Goal: Task Accomplishment & Management: Manage account settings

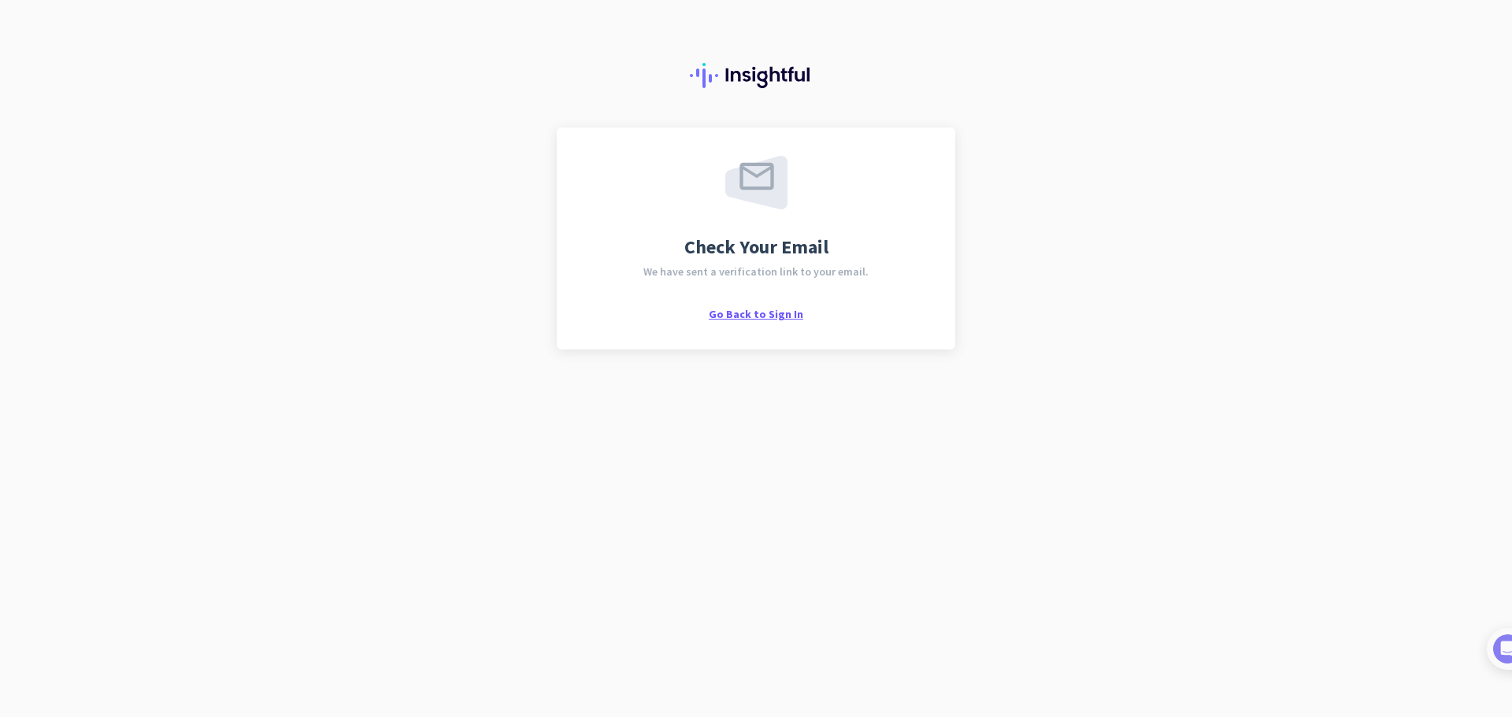
click at [753, 311] on span "Go Back to Sign In" at bounding box center [756, 314] width 94 height 14
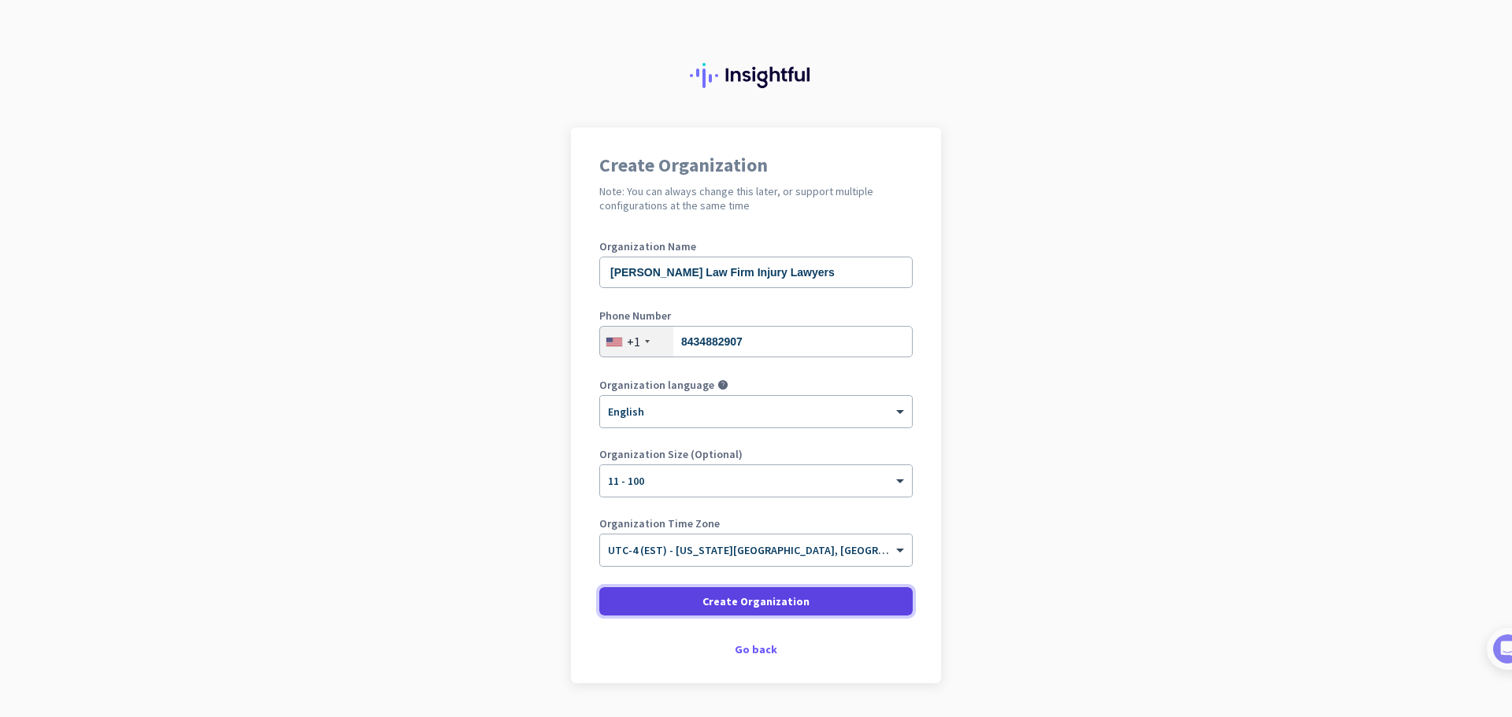
click at [770, 612] on span at bounding box center [755, 602] width 313 height 38
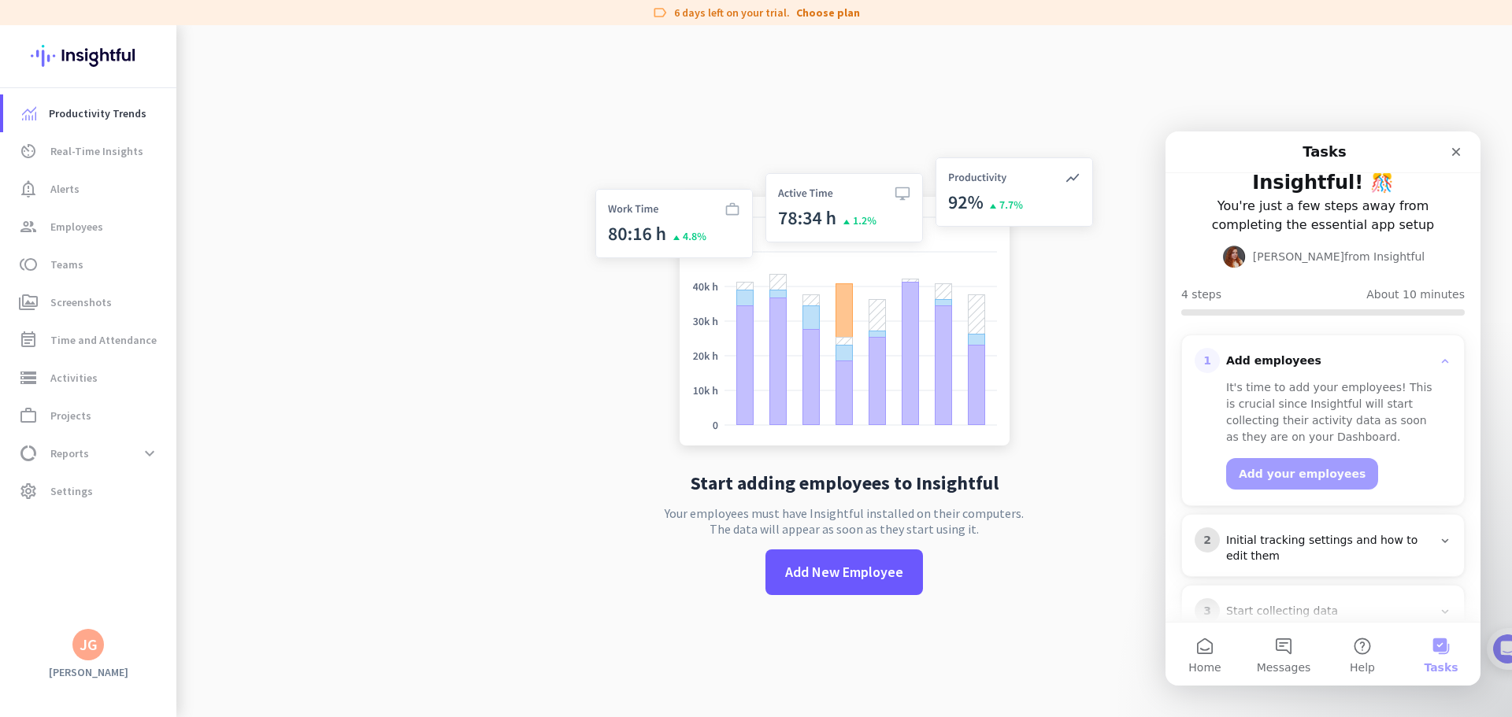
scroll to position [150, 0]
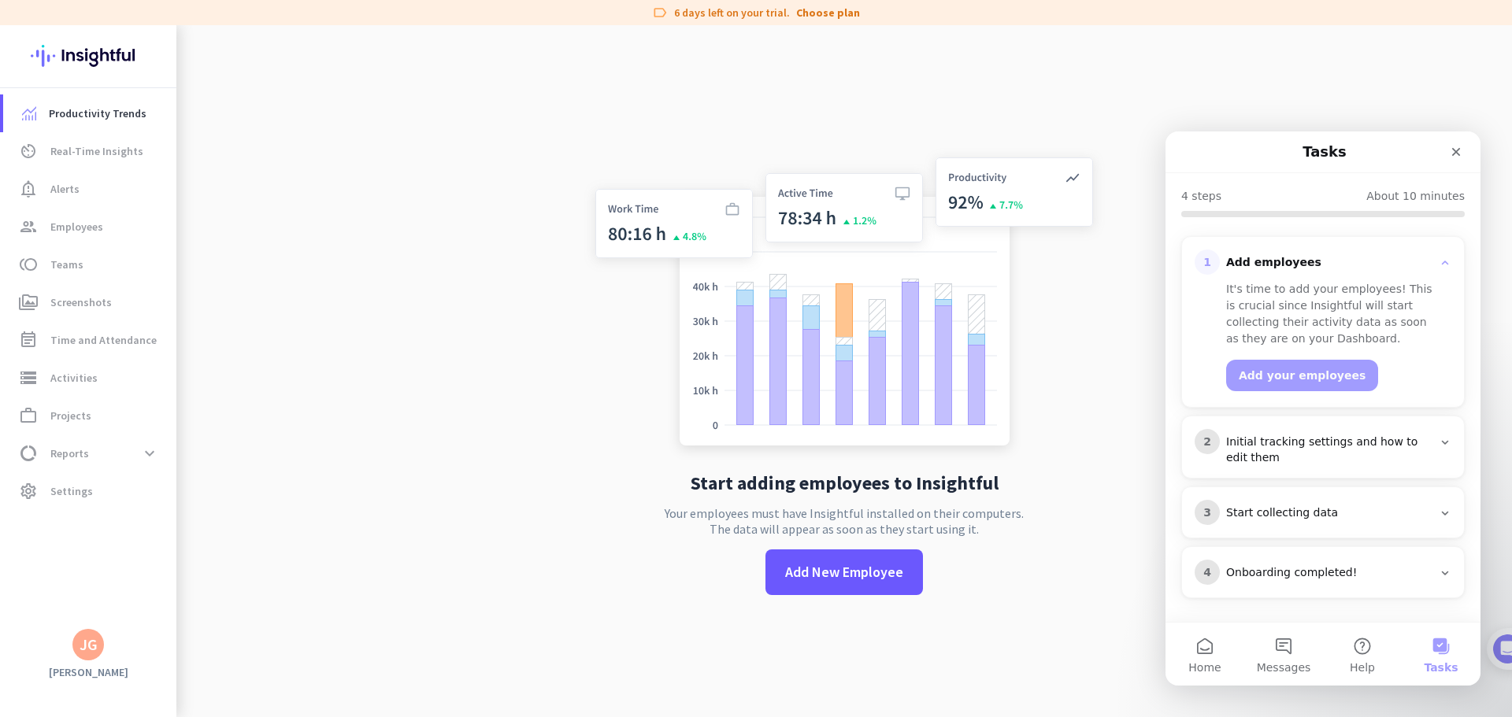
click at [1438, 445] on icon "Intercom messenger" at bounding box center [1444, 442] width 13 height 13
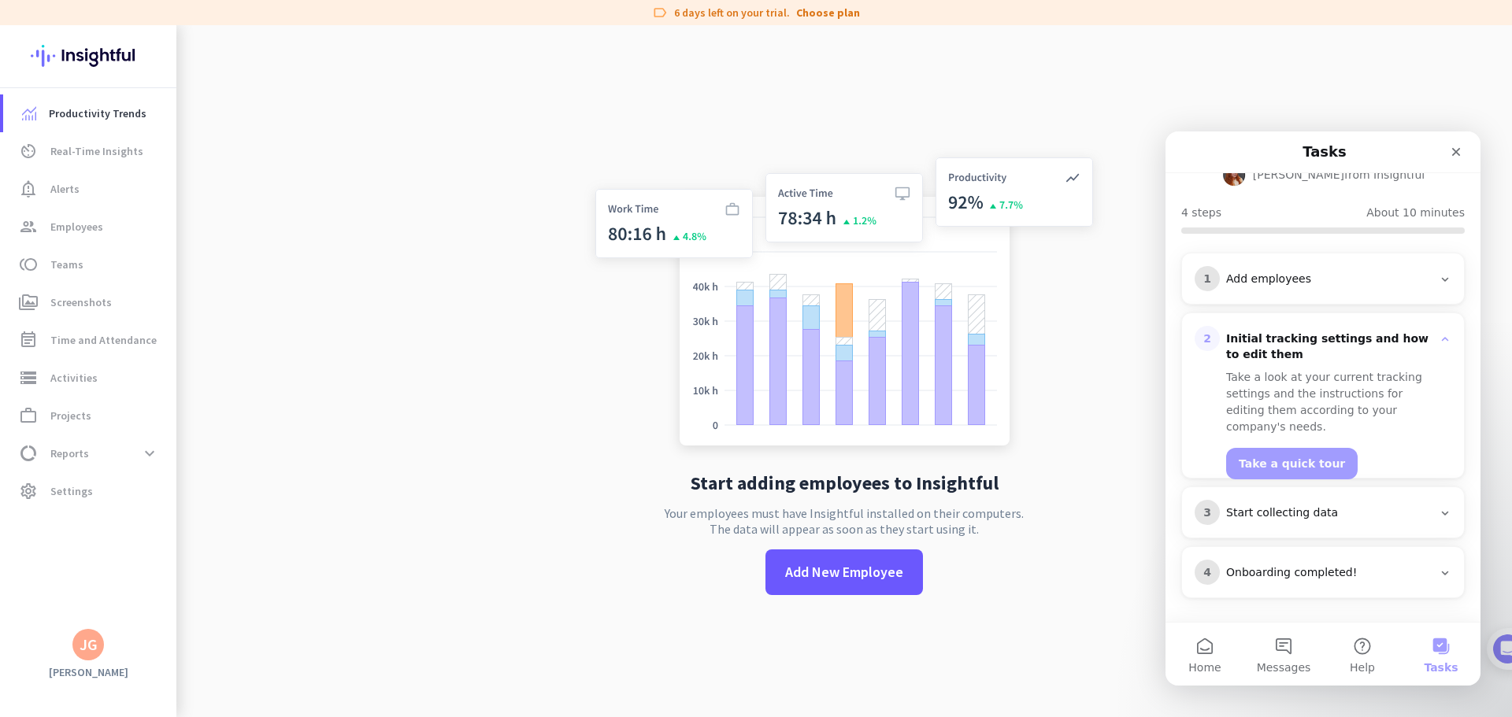
scroll to position [134, 0]
click at [1438, 335] on icon "Intercom messenger" at bounding box center [1444, 339] width 13 height 13
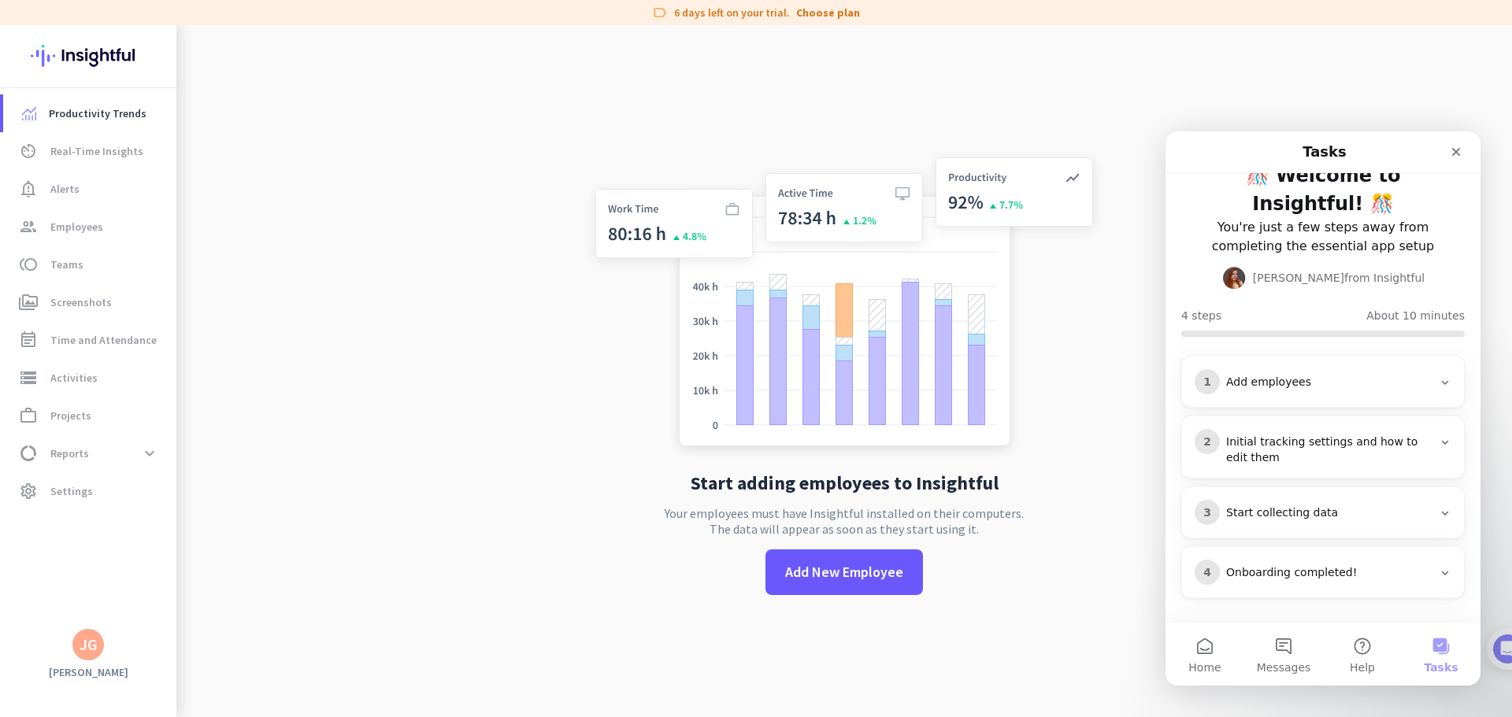
scroll to position [31, 0]
click at [1288, 386] on div "Add employees" at bounding box center [1329, 383] width 206 height 16
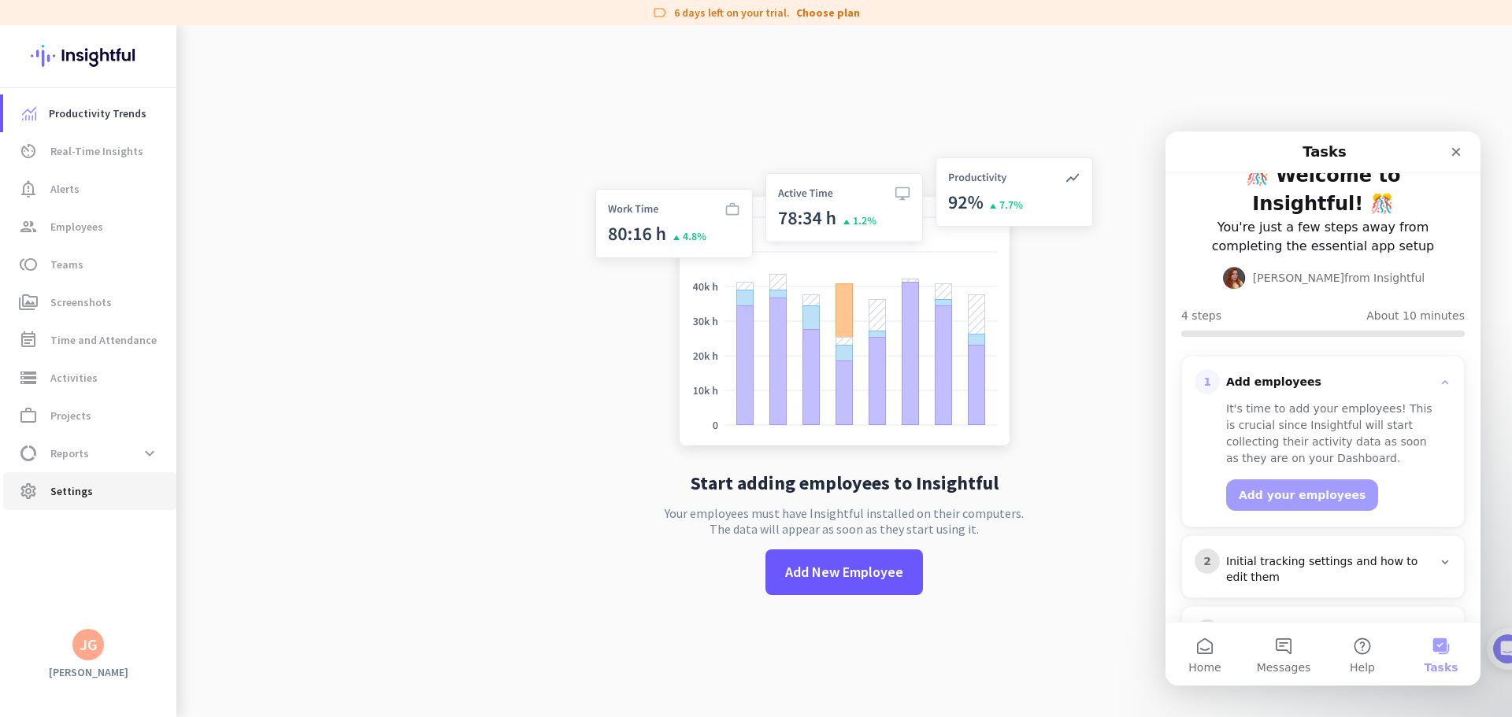
click at [155, 505] on link "settings Settings" at bounding box center [89, 491] width 173 height 38
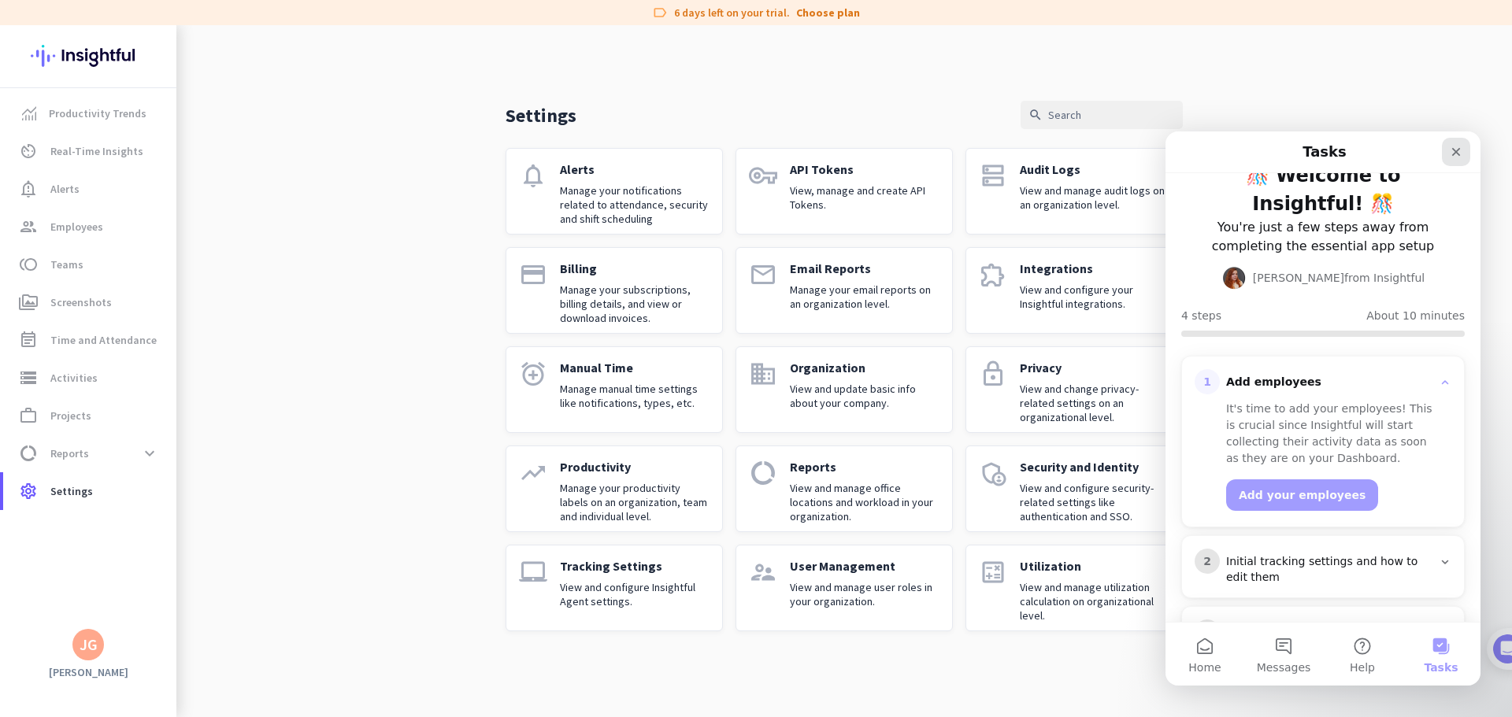
click at [1449, 155] on icon "Close" at bounding box center [1455, 152] width 13 height 13
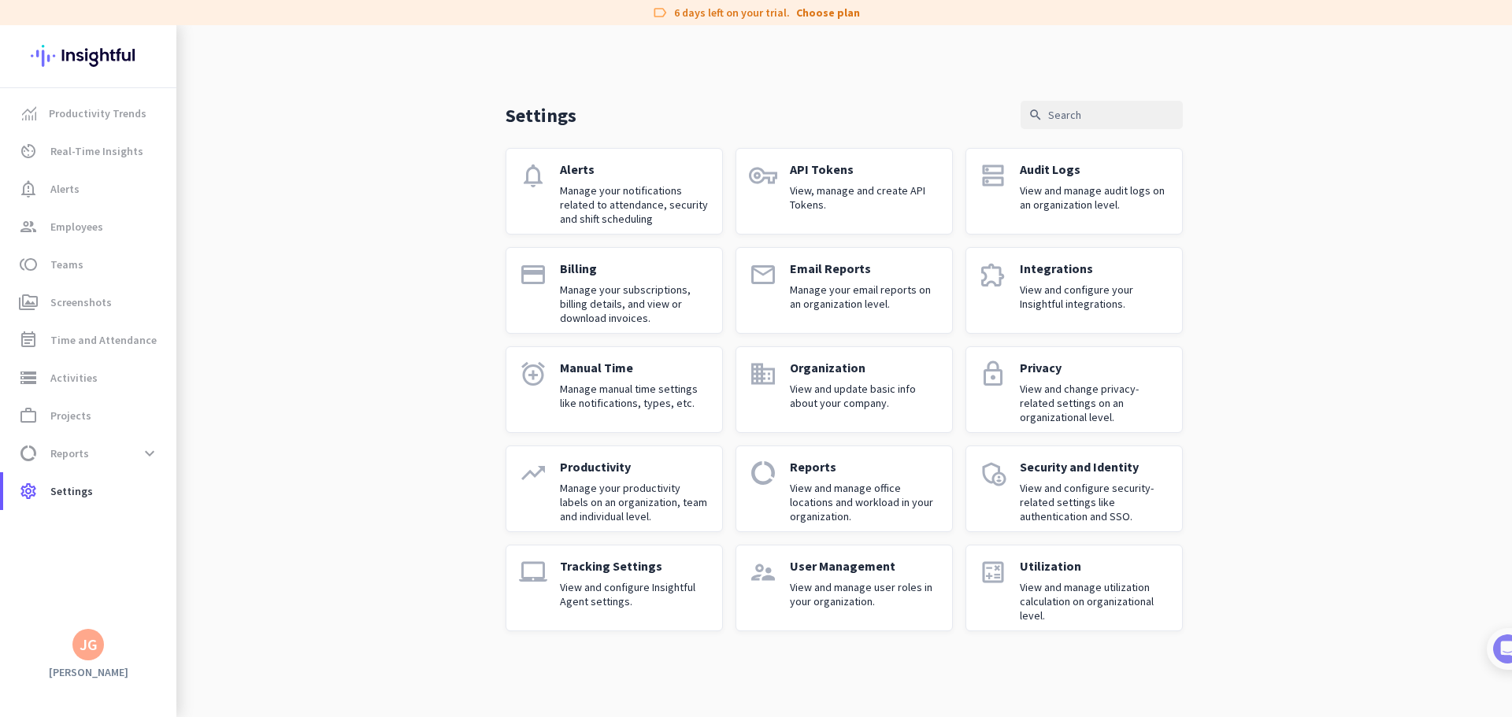
drag, startPoint x: 111, startPoint y: 55, endPoint x: 57, endPoint y: 57, distance: 54.4
click at [57, 57] on img at bounding box center [88, 55] width 115 height 61
